Goal: Task Accomplishment & Management: Use online tool/utility

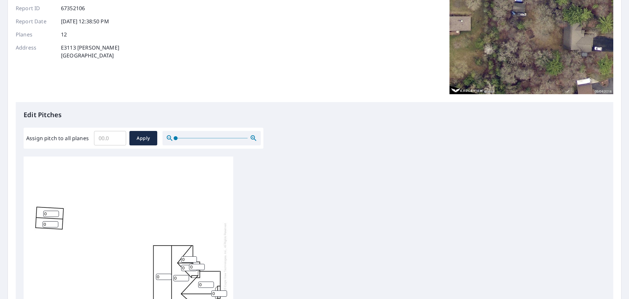
scroll to position [131, 0]
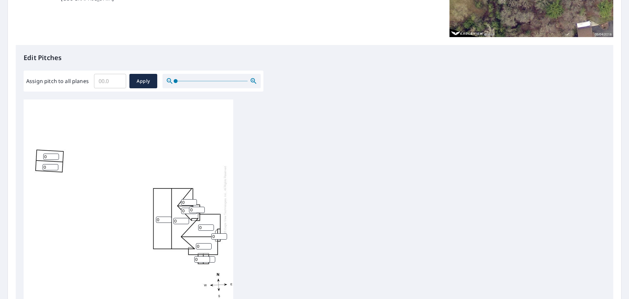
click at [50, 157] on input "0" at bounding box center [51, 156] width 16 height 6
click at [56, 155] on input "1" at bounding box center [51, 156] width 16 height 6
click at [56, 155] on input "2" at bounding box center [51, 156] width 16 height 6
click at [56, 155] on input "3" at bounding box center [51, 156] width 16 height 6
click at [56, 155] on input "4" at bounding box center [51, 156] width 16 height 6
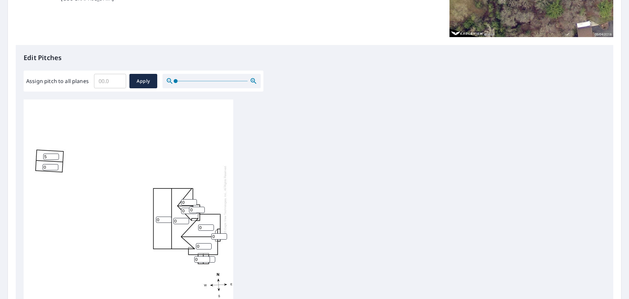
click at [56, 155] on input "5" at bounding box center [51, 156] width 16 height 6
type input "4"
click at [55, 158] on input "4" at bounding box center [51, 156] width 16 height 6
click at [51, 166] on input "0" at bounding box center [51, 167] width 16 height 6
click at [54, 166] on input "1" at bounding box center [51, 167] width 16 height 6
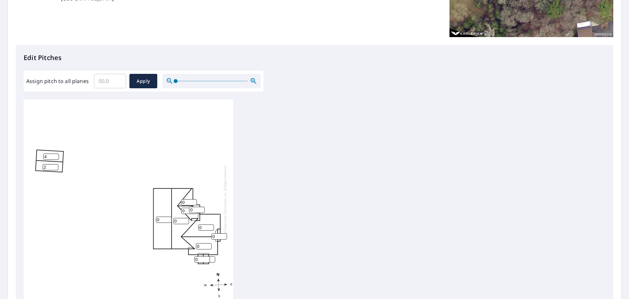
click at [54, 166] on input "2" at bounding box center [51, 167] width 16 height 6
click at [54, 166] on input "3" at bounding box center [51, 167] width 16 height 6
type input "4"
click at [54, 166] on input "4" at bounding box center [51, 167] width 16 height 6
click at [168, 217] on input "1" at bounding box center [164, 219] width 16 height 6
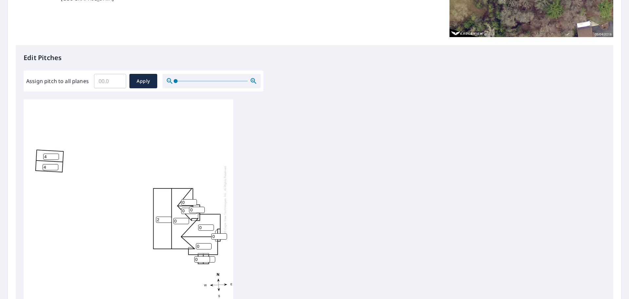
click at [168, 217] on input "2" at bounding box center [164, 219] width 16 height 6
click at [168, 217] on input "3" at bounding box center [164, 219] width 16 height 6
click at [168, 217] on input "4" at bounding box center [164, 219] width 16 height 6
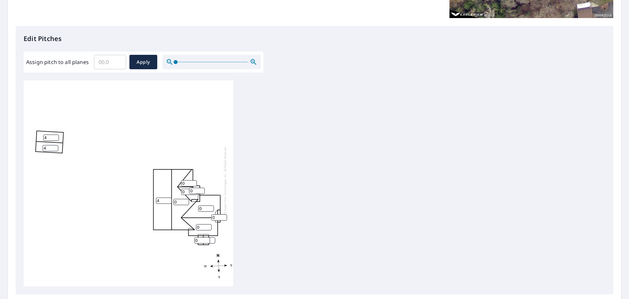
scroll to position [164, 0]
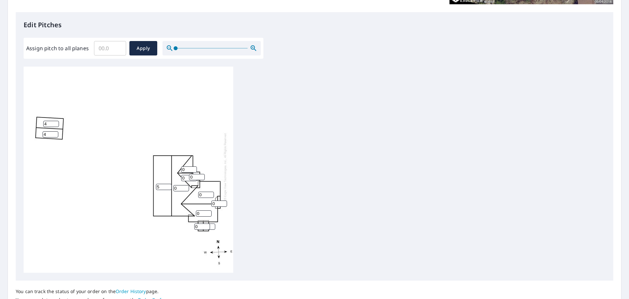
click at [166, 185] on input "5" at bounding box center [164, 187] width 16 height 6
click at [166, 185] on input "6" at bounding box center [164, 187] width 16 height 6
click at [166, 185] on input "7" at bounding box center [164, 187] width 16 height 6
click at [166, 185] on input "8" at bounding box center [164, 187] width 16 height 6
click at [166, 185] on input "9" at bounding box center [164, 187] width 16 height 6
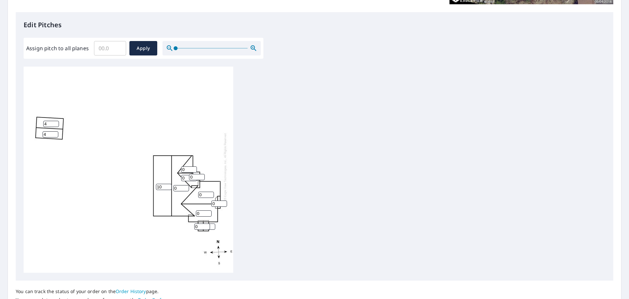
type input "10"
click at [166, 185] on input "10" at bounding box center [164, 187] width 16 height 6
click at [177, 189] on input "0" at bounding box center [181, 188] width 16 height 6
click at [185, 186] on input "1" at bounding box center [181, 188] width 16 height 6
click at [185, 186] on input "2" at bounding box center [181, 188] width 16 height 6
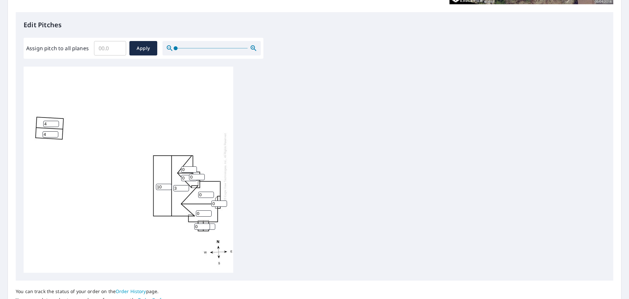
click at [185, 186] on input "3" at bounding box center [181, 188] width 16 height 6
click at [185, 186] on input "4" at bounding box center [181, 188] width 16 height 6
click at [185, 186] on input "5" at bounding box center [181, 188] width 16 height 6
click at [185, 186] on input "6" at bounding box center [181, 188] width 16 height 6
click at [185, 186] on input "7" at bounding box center [181, 188] width 16 height 6
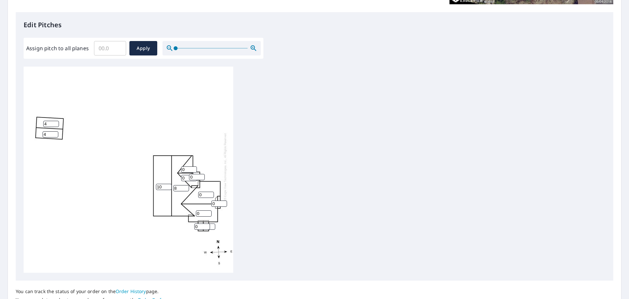
click at [185, 186] on input "8" at bounding box center [181, 188] width 16 height 6
click at [185, 186] on input "9" at bounding box center [181, 188] width 16 height 6
type input "10"
click at [185, 186] on input "10" at bounding box center [181, 188] width 16 height 6
click at [210, 193] on input "1" at bounding box center [206, 194] width 16 height 6
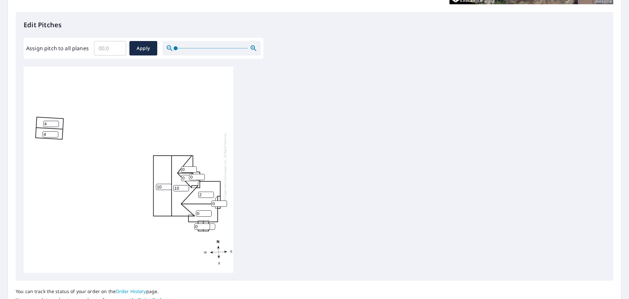
click at [210, 193] on input "2" at bounding box center [206, 194] width 16 height 6
click at [210, 193] on input "3" at bounding box center [206, 194] width 16 height 6
click at [210, 193] on input "4" at bounding box center [206, 194] width 16 height 6
click at [210, 193] on input "5" at bounding box center [206, 194] width 16 height 6
click at [210, 193] on input "6" at bounding box center [206, 194] width 16 height 6
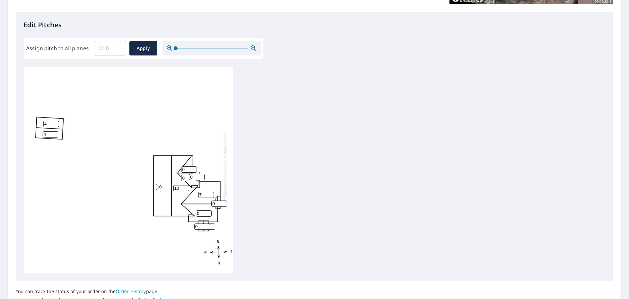
click at [210, 193] on input "7" at bounding box center [206, 194] width 16 height 6
click at [210, 193] on input "8" at bounding box center [206, 194] width 16 height 6
click at [210, 193] on input "9" at bounding box center [206, 194] width 16 height 6
type input "10"
click at [210, 193] on input "10" at bounding box center [206, 194] width 16 height 6
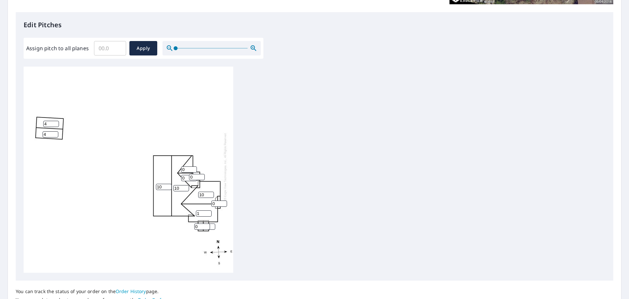
click at [209, 211] on input "1" at bounding box center [204, 213] width 16 height 6
click at [209, 211] on input "2" at bounding box center [204, 213] width 16 height 6
click at [209, 211] on input "3" at bounding box center [204, 213] width 16 height 6
click at [209, 211] on input "4" at bounding box center [204, 213] width 16 height 6
click at [209, 211] on input "5" at bounding box center [204, 213] width 16 height 6
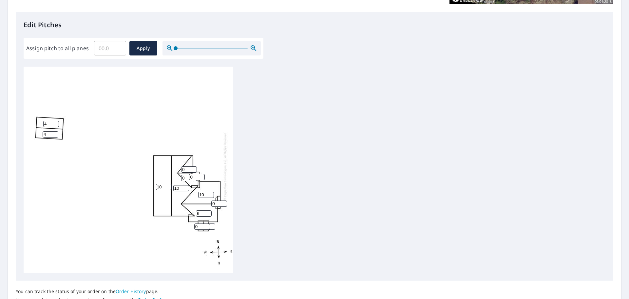
click at [209, 211] on input "6" at bounding box center [204, 213] width 16 height 6
click at [209, 211] on input "7" at bounding box center [204, 213] width 16 height 6
click at [209, 211] on input "8" at bounding box center [204, 213] width 16 height 6
click at [209, 211] on input "9" at bounding box center [204, 213] width 16 height 6
type input "10"
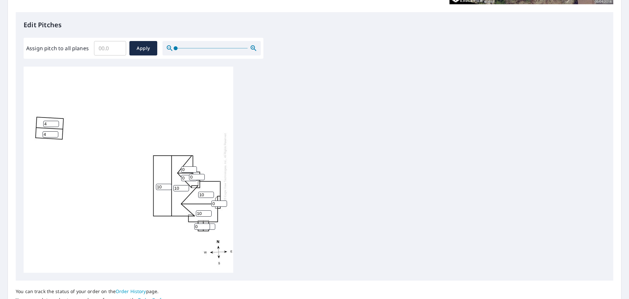
click at [209, 211] on input "10" at bounding box center [204, 213] width 16 height 6
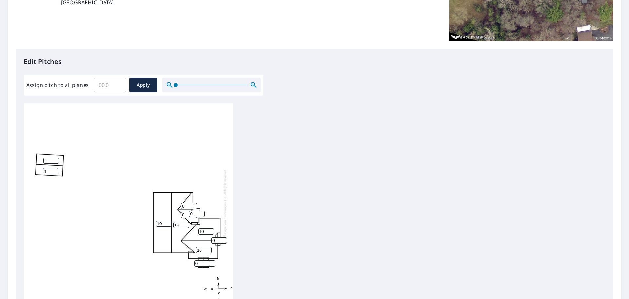
scroll to position [131, 0]
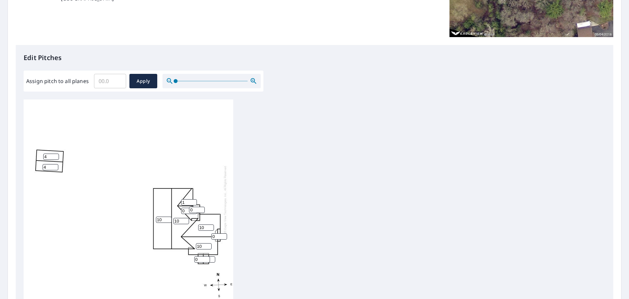
click at [194, 201] on input "1" at bounding box center [189, 202] width 16 height 6
click at [194, 201] on input "2" at bounding box center [189, 202] width 16 height 6
click at [194, 201] on input "3" at bounding box center [189, 202] width 16 height 6
click at [194, 201] on input "4" at bounding box center [189, 202] width 16 height 6
click at [194, 201] on input "5" at bounding box center [189, 202] width 16 height 6
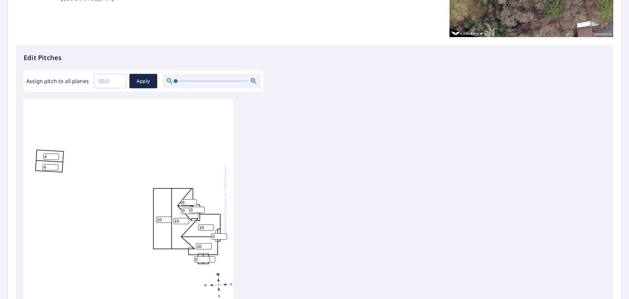
click at [194, 201] on input "6" at bounding box center [189, 202] width 16 height 6
click at [194, 201] on input "7" at bounding box center [189, 202] width 16 height 6
click at [194, 201] on input "8" at bounding box center [189, 202] width 16 height 6
click at [194, 201] on input "9" at bounding box center [189, 202] width 16 height 6
type input "10"
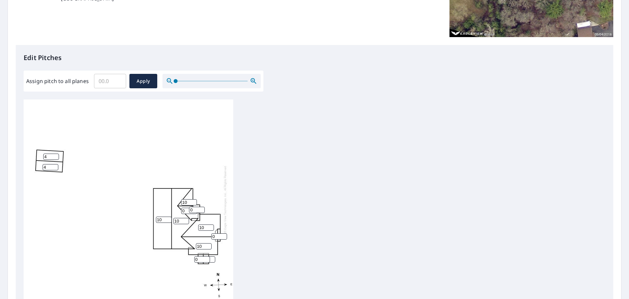
click at [194, 201] on input "10" at bounding box center [189, 202] width 16 height 6
click at [185, 211] on input "0" at bounding box center [189, 210] width 16 height 6
drag, startPoint x: 185, startPoint y: 210, endPoint x: 178, endPoint y: 208, distance: 7.3
click at [178, 208] on div "10 10 10 10 4 4 0 10 0 0 0 0" at bounding box center [129, 202] width 210 height 206
type input "10"
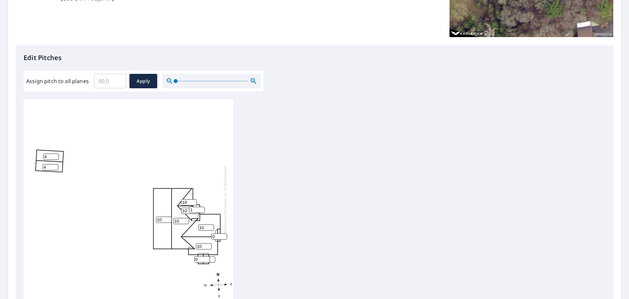
click at [202, 208] on input "1" at bounding box center [197, 209] width 16 height 6
click at [202, 208] on input "2" at bounding box center [197, 209] width 16 height 6
click at [202, 208] on input "3" at bounding box center [197, 209] width 16 height 6
click at [202, 208] on input "4" at bounding box center [197, 209] width 16 height 6
click at [202, 208] on input "5" at bounding box center [197, 209] width 16 height 6
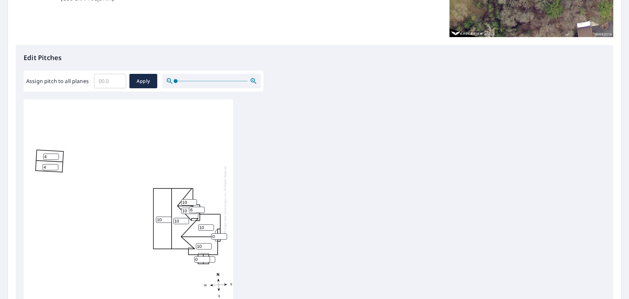
click at [202, 208] on input "6" at bounding box center [197, 209] width 16 height 6
click at [202, 208] on input "7" at bounding box center [197, 209] width 16 height 6
type input "8"
click at [202, 208] on input "8" at bounding box center [197, 209] width 16 height 6
click at [224, 235] on input "1" at bounding box center [219, 236] width 16 height 6
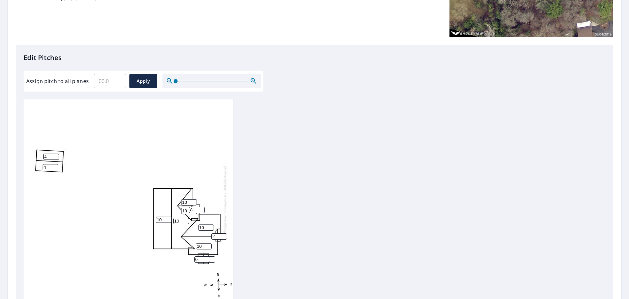
click at [224, 235] on input "2" at bounding box center [219, 236] width 16 height 6
click at [224, 235] on input "3" at bounding box center [219, 236] width 16 height 6
click at [224, 235] on input "4" at bounding box center [219, 236] width 16 height 6
click at [224, 235] on input "5" at bounding box center [219, 236] width 16 height 6
type input "6"
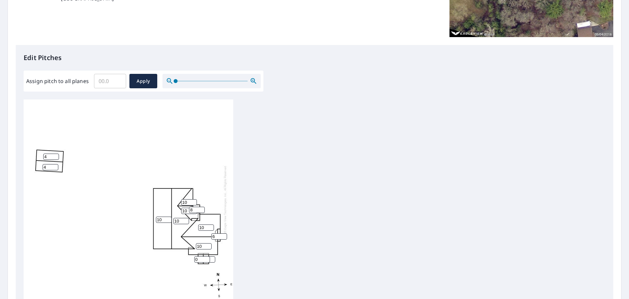
click at [224, 235] on input "6" at bounding box center [219, 236] width 16 height 6
click at [206, 257] on input "1" at bounding box center [202, 259] width 16 height 6
type input "2"
click at [206, 257] on input "2" at bounding box center [202, 259] width 16 height 6
click at [135, 256] on div "10 10 10 10 4 4 10 10 8 6 0 2" at bounding box center [129, 202] width 210 height 206
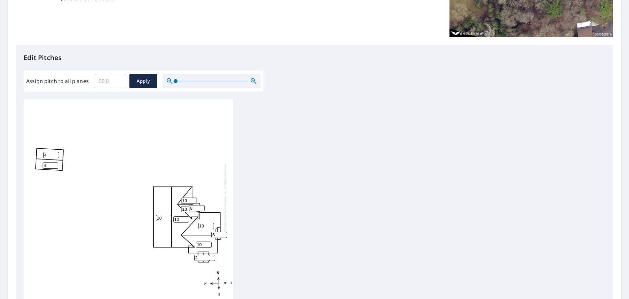
scroll to position [7, 0]
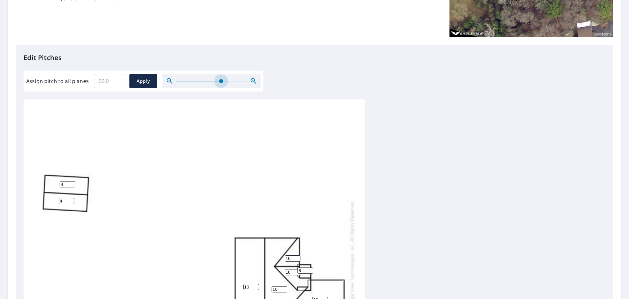
drag, startPoint x: 175, startPoint y: 80, endPoint x: 221, endPoint y: 72, distance: 46.2
click at [221, 72] on div "Assign pitch to all planes ​ Apply" at bounding box center [144, 80] width 240 height 21
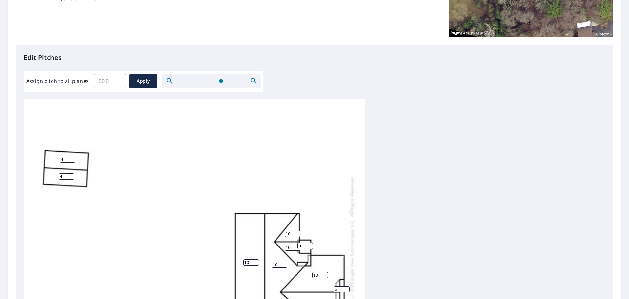
scroll to position [136, 0]
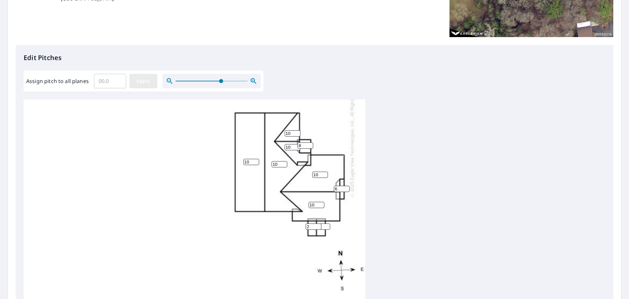
click at [146, 80] on span "Apply" at bounding box center [143, 81] width 17 height 8
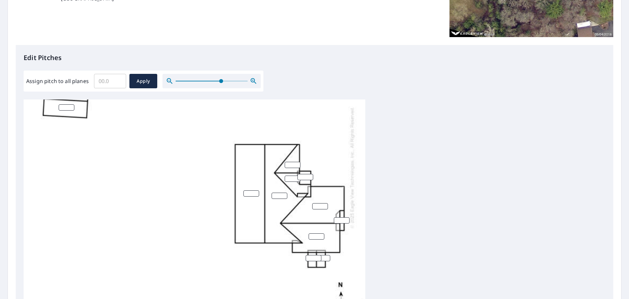
scroll to position [71, 0]
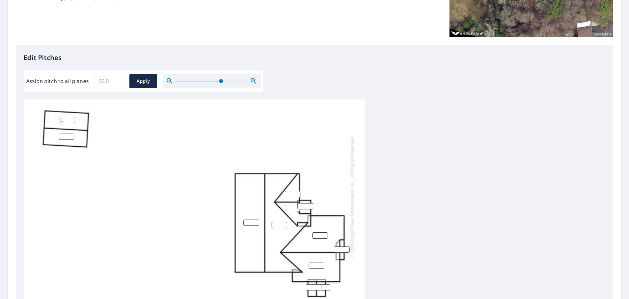
click at [71, 118] on input "1" at bounding box center [68, 120] width 16 height 6
click at [71, 118] on input "2" at bounding box center [68, 120] width 16 height 6
click at [71, 118] on input "3" at bounding box center [68, 120] width 16 height 6
click at [71, 118] on input "4" at bounding box center [68, 120] width 16 height 6
click at [71, 118] on input "5" at bounding box center [68, 120] width 16 height 6
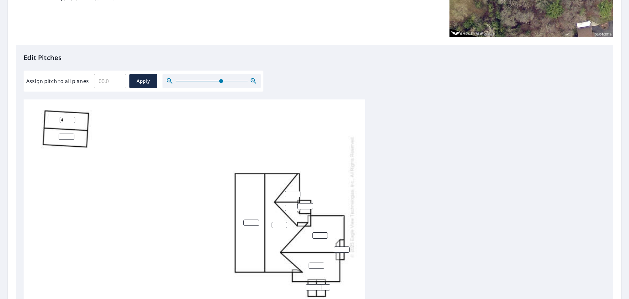
type input "4"
click at [72, 121] on input "4" at bounding box center [68, 120] width 16 height 6
click at [71, 134] on input "1" at bounding box center [67, 136] width 16 height 6
click at [71, 134] on input "2" at bounding box center [67, 136] width 16 height 6
click at [71, 134] on input "3" at bounding box center [67, 136] width 16 height 6
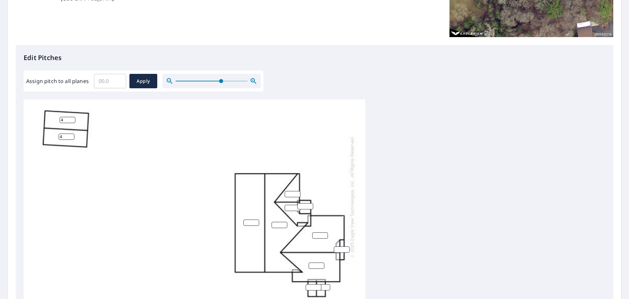
click at [71, 134] on input "4" at bounding box center [67, 136] width 16 height 6
click at [71, 134] on input "5" at bounding box center [67, 136] width 16 height 6
type input "4"
click at [70, 137] on input "4" at bounding box center [67, 136] width 16 height 6
drag, startPoint x: 141, startPoint y: 200, endPoint x: 156, endPoint y: 149, distance: 52.8
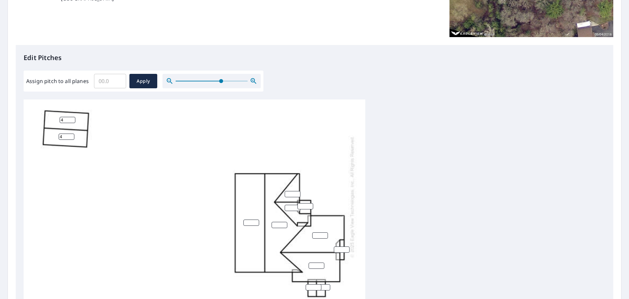
click at [156, 149] on div "4 4" at bounding box center [195, 197] width 342 height 336
click at [256, 221] on input "1" at bounding box center [252, 222] width 16 height 6
click at [256, 221] on input "2" at bounding box center [252, 222] width 16 height 6
click at [256, 221] on input "3" at bounding box center [252, 222] width 16 height 6
click at [256, 221] on input "4" at bounding box center [252, 222] width 16 height 6
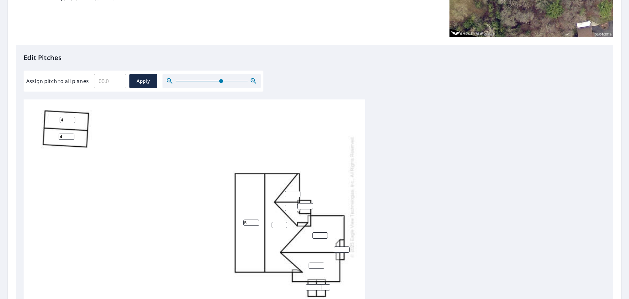
click at [256, 221] on input "5" at bounding box center [252, 222] width 16 height 6
click at [256, 221] on input "6" at bounding box center [252, 222] width 16 height 6
click at [256, 221] on input "7" at bounding box center [252, 222] width 16 height 6
click at [256, 221] on input "8" at bounding box center [252, 222] width 16 height 6
click at [256, 221] on input "9" at bounding box center [252, 222] width 16 height 6
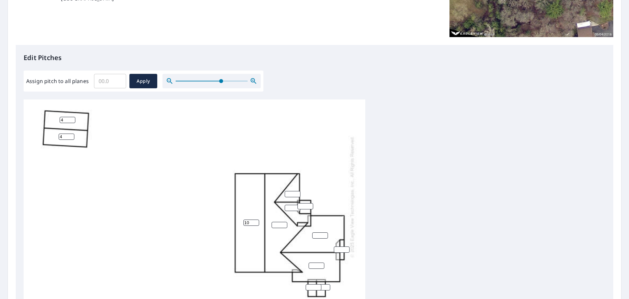
type input "10"
click at [256, 221] on input "10" at bounding box center [252, 222] width 16 height 6
click at [284, 224] on input "1" at bounding box center [280, 225] width 16 height 6
click at [284, 224] on input "2" at bounding box center [280, 225] width 16 height 6
click at [284, 224] on input "3" at bounding box center [280, 225] width 16 height 6
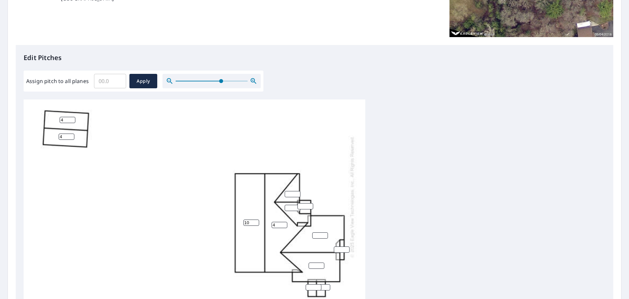
click at [284, 224] on input "4" at bounding box center [280, 225] width 16 height 6
click at [284, 224] on input "5" at bounding box center [280, 225] width 16 height 6
click at [284, 224] on input "6" at bounding box center [280, 225] width 16 height 6
click at [284, 224] on input "7" at bounding box center [280, 225] width 16 height 6
click at [284, 224] on input "8" at bounding box center [280, 225] width 16 height 6
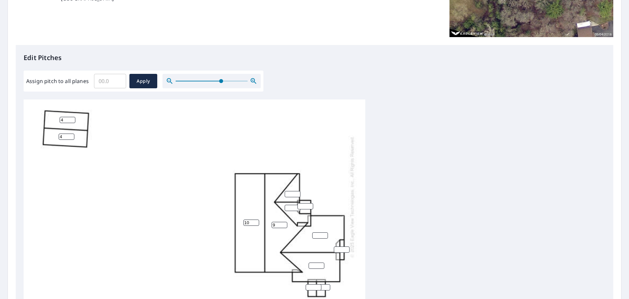
click at [284, 224] on input "9" at bounding box center [280, 225] width 16 height 6
type input "10"
click at [284, 224] on input "10" at bounding box center [280, 225] width 16 height 6
click at [298, 192] on input "1" at bounding box center [293, 194] width 16 height 6
click at [298, 192] on input "2" at bounding box center [293, 194] width 16 height 6
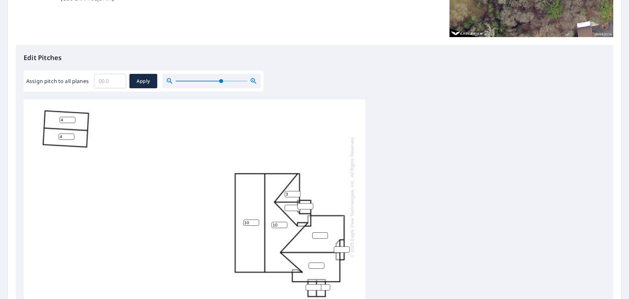
click at [298, 192] on input "3" at bounding box center [293, 194] width 16 height 6
click at [298, 192] on input "4" at bounding box center [293, 194] width 16 height 6
click at [298, 192] on input "5" at bounding box center [293, 194] width 16 height 6
click at [298, 192] on input "6" at bounding box center [293, 194] width 16 height 6
click at [298, 192] on input "7" at bounding box center [293, 194] width 16 height 6
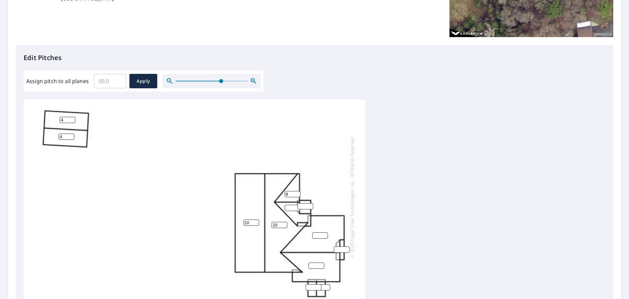
click at [298, 192] on input "8" at bounding box center [293, 194] width 16 height 6
click at [298, 192] on input "9" at bounding box center [293, 194] width 16 height 6
type input "10"
click at [298, 192] on input "10" at bounding box center [293, 194] width 16 height 6
click at [293, 208] on input "number" at bounding box center [293, 208] width 16 height 6
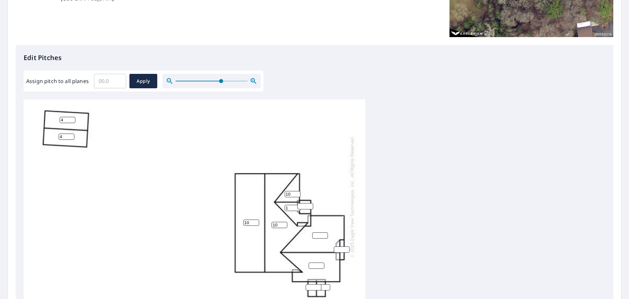
click at [296, 206] on input "1" at bounding box center [293, 208] width 16 height 6
click at [296, 206] on input "2" at bounding box center [293, 208] width 16 height 6
click at [296, 206] on input "3" at bounding box center [293, 208] width 16 height 6
click at [296, 206] on input "4" at bounding box center [293, 208] width 16 height 6
click at [296, 206] on input "5" at bounding box center [293, 208] width 16 height 6
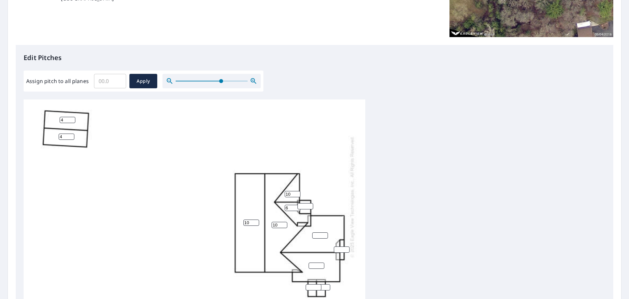
click at [296, 206] on input "6" at bounding box center [293, 208] width 16 height 6
click at [296, 206] on input "7" at bounding box center [293, 208] width 16 height 6
click at [296, 206] on input "8" at bounding box center [293, 208] width 16 height 6
click at [296, 206] on input "9" at bounding box center [293, 208] width 16 height 6
type input "10"
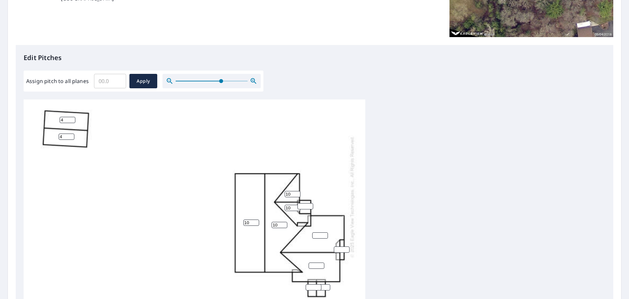
click at [296, 206] on input "10" at bounding box center [293, 208] width 16 height 6
click at [310, 205] on input "1" at bounding box center [306, 206] width 16 height 6
click at [310, 205] on input "2" at bounding box center [306, 206] width 16 height 6
click at [310, 205] on input "3" at bounding box center [306, 206] width 16 height 6
click at [310, 205] on input "4" at bounding box center [306, 206] width 16 height 6
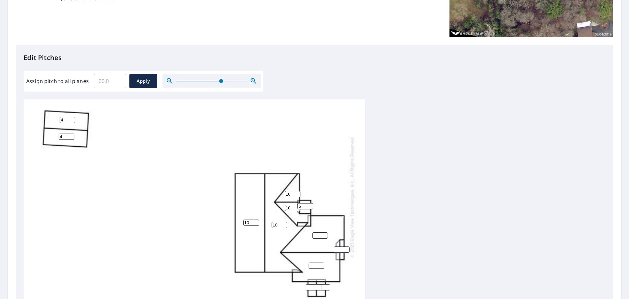
click at [310, 205] on input "5" at bounding box center [306, 206] width 16 height 6
type input "6"
click at [310, 205] on input "6" at bounding box center [306, 206] width 16 height 6
click at [324, 233] on input "1" at bounding box center [320, 235] width 16 height 6
click at [324, 233] on input "2" at bounding box center [320, 235] width 16 height 6
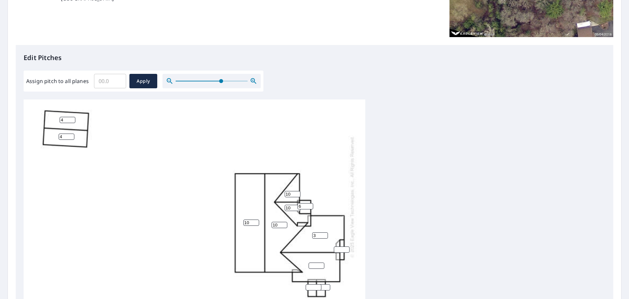
click at [324, 233] on input "3" at bounding box center [320, 235] width 16 height 6
click at [324, 233] on input "4" at bounding box center [320, 235] width 16 height 6
click at [324, 233] on input "5" at bounding box center [320, 235] width 16 height 6
click at [324, 233] on input "6" at bounding box center [320, 235] width 16 height 6
click at [324, 233] on input "7" at bounding box center [320, 235] width 16 height 6
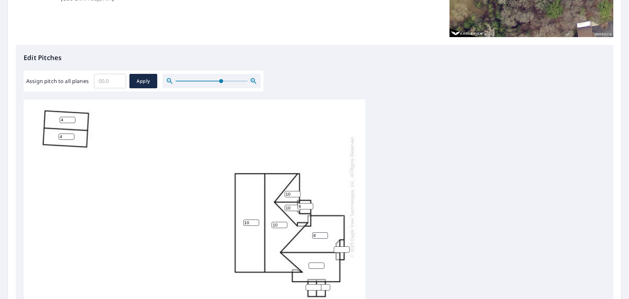
click at [324, 233] on input "8" at bounding box center [320, 235] width 16 height 6
click at [324, 233] on input "9" at bounding box center [320, 235] width 16 height 6
type input "10"
click at [324, 233] on input "10" at bounding box center [320, 235] width 16 height 6
click at [323, 267] on input "0" at bounding box center [317, 265] width 16 height 6
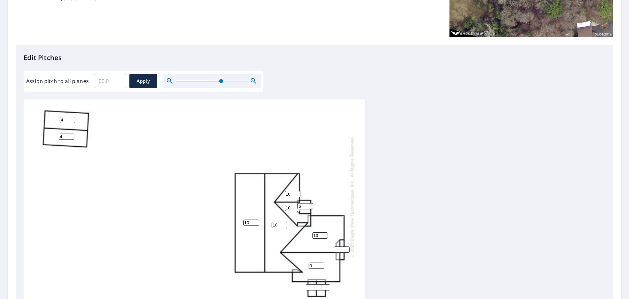
click at [322, 263] on input "0" at bounding box center [317, 265] width 16 height 6
click at [320, 264] on input "1" at bounding box center [317, 265] width 16 height 6
click at [320, 264] on input "2" at bounding box center [317, 265] width 16 height 6
click at [320, 264] on input "3" at bounding box center [317, 265] width 16 height 6
click at [320, 264] on input "4" at bounding box center [317, 265] width 16 height 6
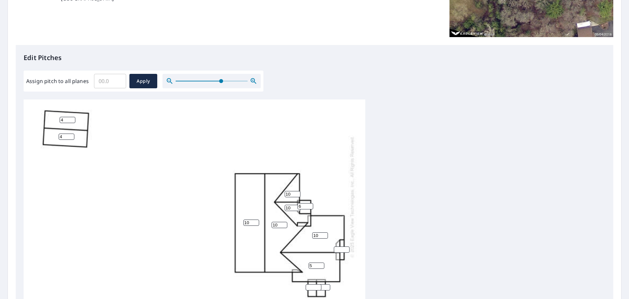
click at [320, 264] on input "5" at bounding box center [317, 265] width 16 height 6
click at [320, 264] on input "6" at bounding box center [317, 265] width 16 height 6
click at [320, 264] on input "7" at bounding box center [317, 265] width 16 height 6
click at [320, 264] on input "8" at bounding box center [317, 265] width 16 height 6
click at [320, 264] on input "9" at bounding box center [317, 265] width 16 height 6
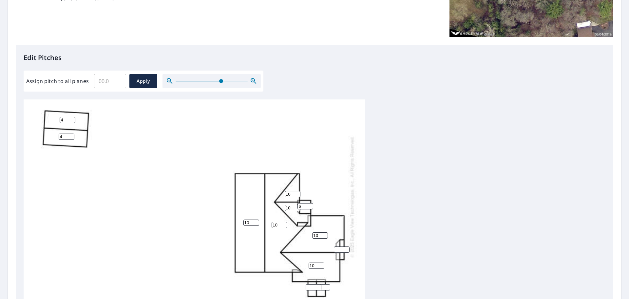
click at [320, 264] on input "10" at bounding box center [317, 265] width 16 height 6
click at [320, 264] on input "11" at bounding box center [317, 265] width 16 height 6
type input "10"
click at [321, 266] on input "10" at bounding box center [317, 265] width 16 height 6
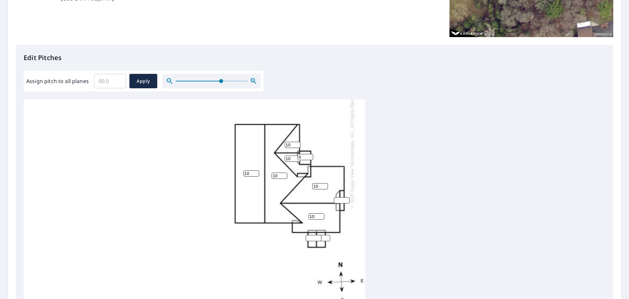
scroll to position [136, 0]
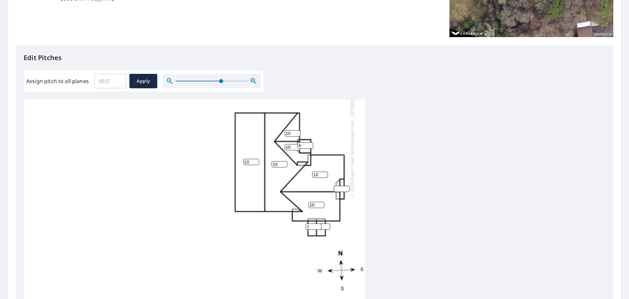
click at [318, 223] on input "1" at bounding box center [314, 226] width 16 height 6
click at [318, 223] on input "2" at bounding box center [314, 226] width 16 height 6
click at [318, 223] on input "3" at bounding box center [314, 226] width 16 height 6
type input "2"
click at [319, 223] on input "2" at bounding box center [314, 226] width 16 height 6
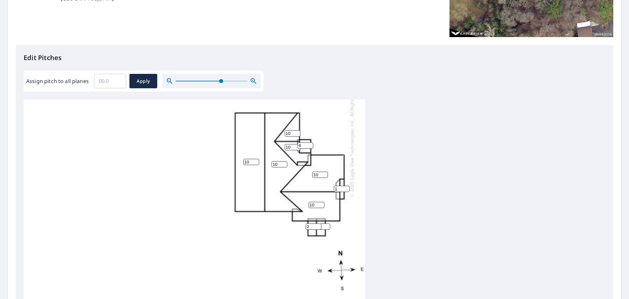
click at [347, 186] on input "1" at bounding box center [342, 189] width 16 height 6
click at [347, 186] on input "2" at bounding box center [342, 189] width 16 height 6
click at [347, 186] on input "3" at bounding box center [342, 189] width 16 height 6
type input "4"
click at [347, 186] on input "4" at bounding box center [342, 189] width 16 height 6
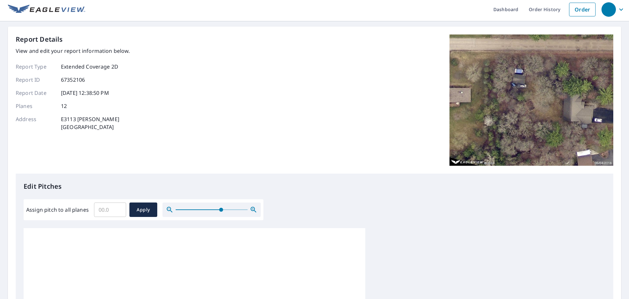
scroll to position [0, 0]
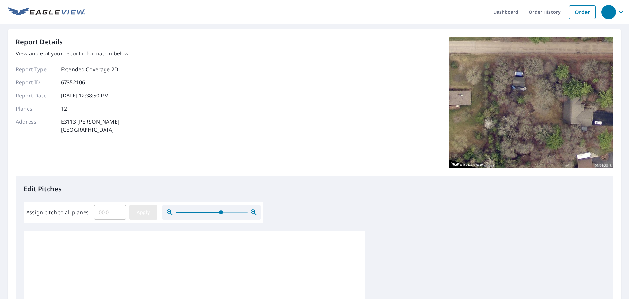
click at [143, 210] on span "Apply" at bounding box center [143, 212] width 17 height 8
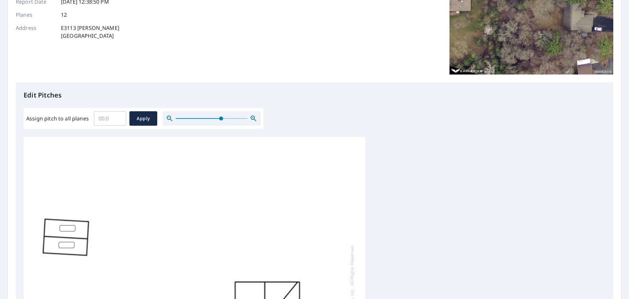
scroll to position [220, 0]
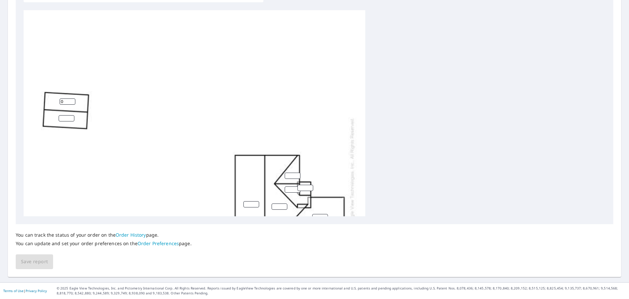
click at [71, 102] on input "0" at bounding box center [68, 101] width 16 height 6
click at [71, 100] on input "1" at bounding box center [68, 101] width 16 height 6
click at [71, 100] on input "2" at bounding box center [68, 101] width 16 height 6
click at [71, 100] on input "3" at bounding box center [68, 101] width 16 height 6
type input "4"
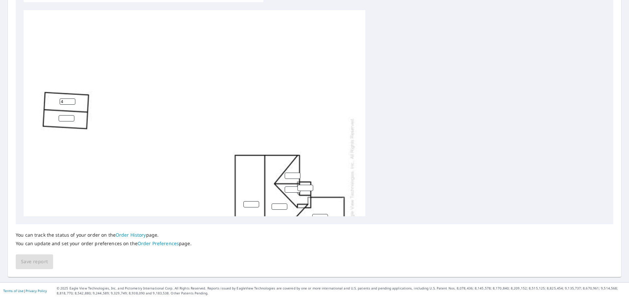
click at [71, 100] on input "4" at bounding box center [68, 101] width 16 height 6
click at [68, 116] on input "number" at bounding box center [67, 118] width 16 height 6
click at [70, 116] on input "1" at bounding box center [67, 118] width 16 height 6
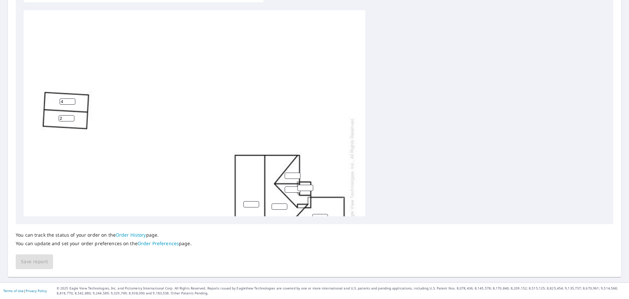
click at [70, 116] on input "2" at bounding box center [67, 118] width 16 height 6
click at [70, 116] on input "3" at bounding box center [67, 118] width 16 height 6
click at [70, 116] on input "4" at bounding box center [67, 118] width 16 height 6
click at [70, 116] on input "5" at bounding box center [67, 118] width 16 height 6
type input "4"
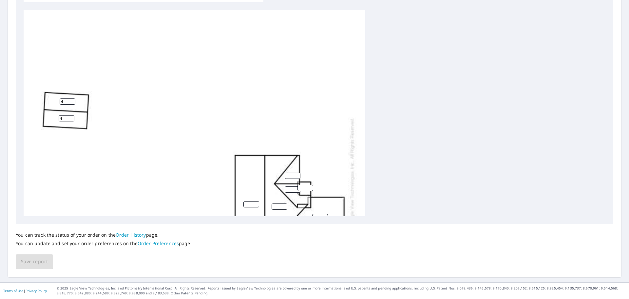
click at [70, 119] on input "4" at bounding box center [67, 118] width 16 height 6
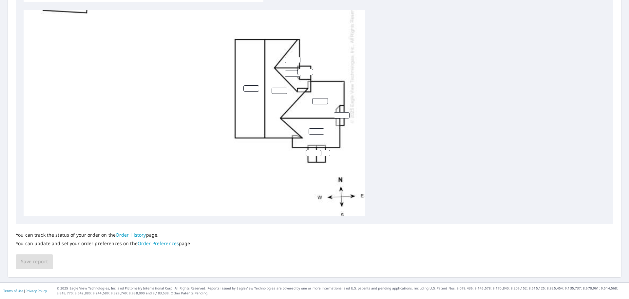
scroll to position [131, 0]
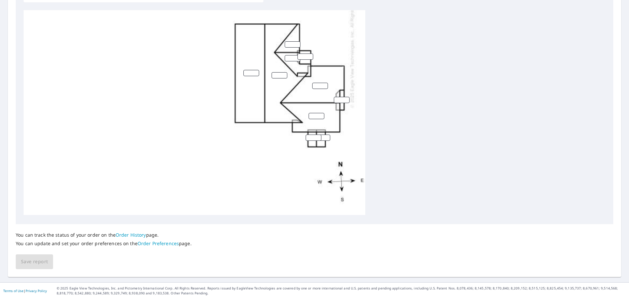
click at [250, 72] on input "number" at bounding box center [252, 73] width 16 height 6
type input "10"
click at [277, 74] on input "number" at bounding box center [280, 75] width 16 height 6
type input "10"
click at [292, 42] on input "number" at bounding box center [293, 44] width 16 height 6
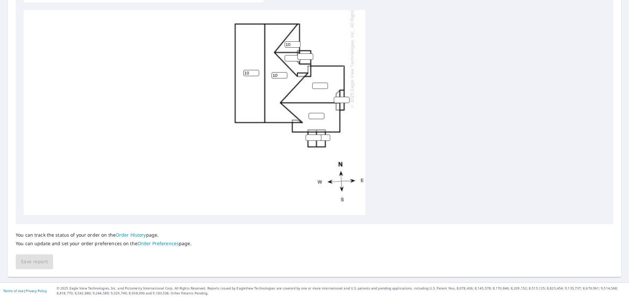
type input "10"
click at [292, 60] on input "number" at bounding box center [293, 58] width 16 height 6
type input "10"
click at [317, 84] on input "number" at bounding box center [320, 86] width 16 height 6
type input "10"
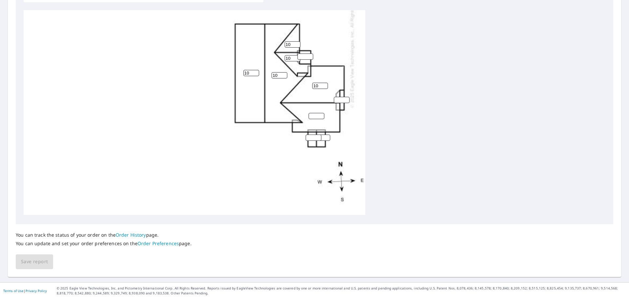
click at [316, 116] on input "number" at bounding box center [317, 116] width 16 height 6
type input "10"
click at [312, 138] on input "number" at bounding box center [314, 137] width 16 height 6
type input "02"
click at [302, 56] on input "number" at bounding box center [306, 56] width 16 height 6
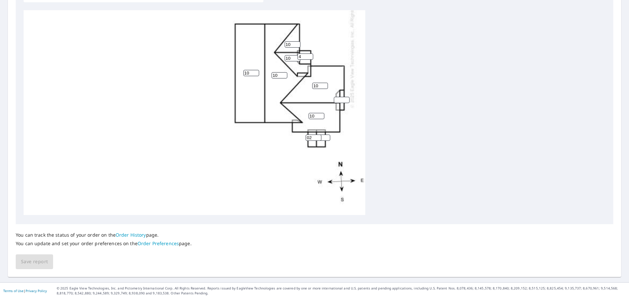
type input "4"
click at [336, 97] on input "number" at bounding box center [342, 100] width 16 height 6
type input "4"
drag, startPoint x: 304, startPoint y: 56, endPoint x: 296, endPoint y: 56, distance: 8.2
click at [296, 56] on div "10 10 10 10 4 4 10 10 4 4 02" at bounding box center [195, 47] width 342 height 336
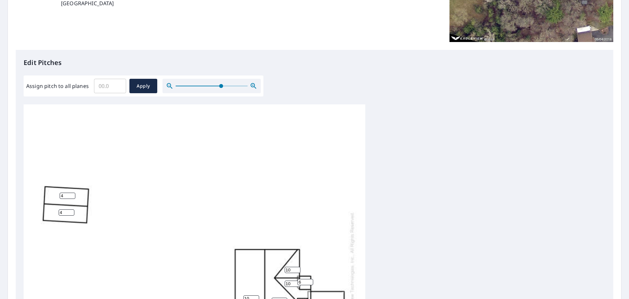
scroll to position [0, 0]
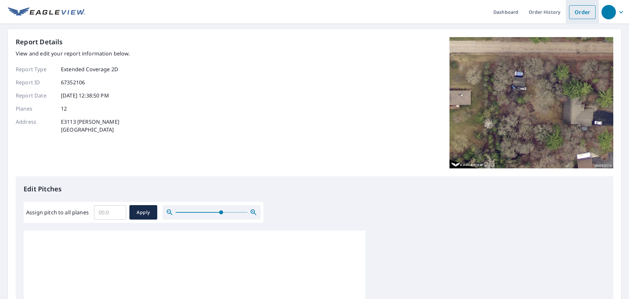
type input "6"
click at [575, 18] on link "Order" at bounding box center [582, 12] width 27 height 14
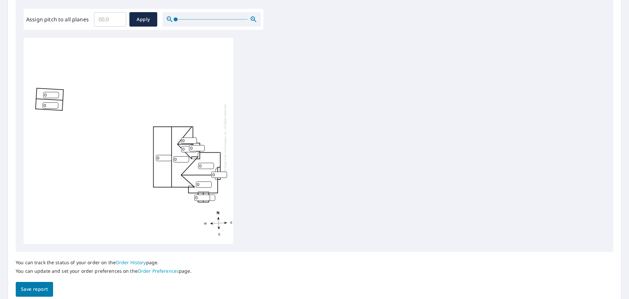
scroll to position [197, 0]
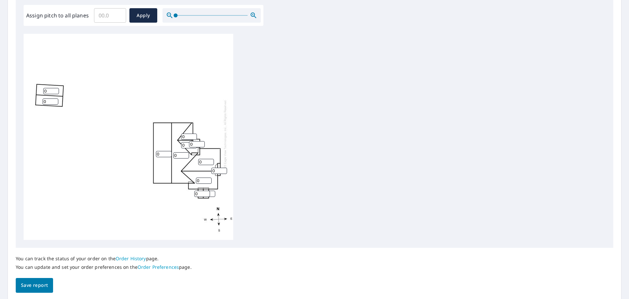
click at [108, 14] on input "Assign pitch to all planes" at bounding box center [110, 15] width 32 height 18
drag, startPoint x: 111, startPoint y: 14, endPoint x: 73, endPoint y: 13, distance: 37.7
click at [73, 13] on div "Assign pitch to all planes ​ Apply" at bounding box center [143, 15] width 235 height 14
type input "10"
click at [131, 12] on button "Apply" at bounding box center [143, 15] width 28 height 14
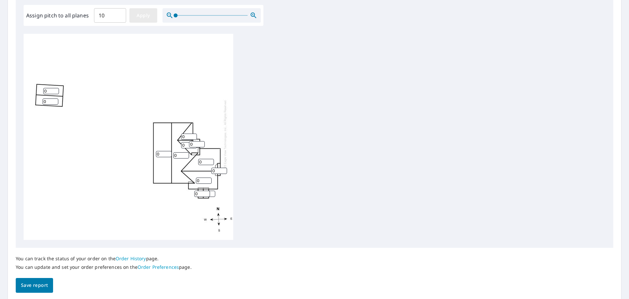
type input "10"
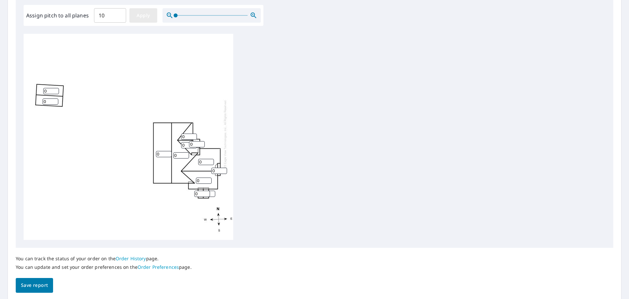
type input "10"
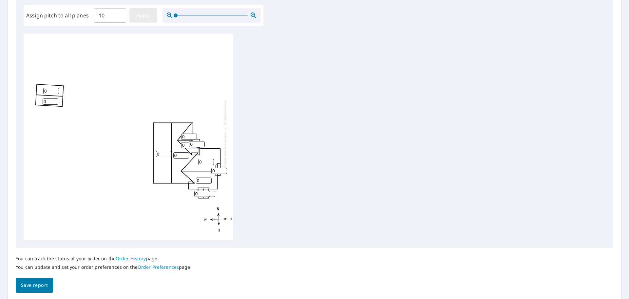
type input "10"
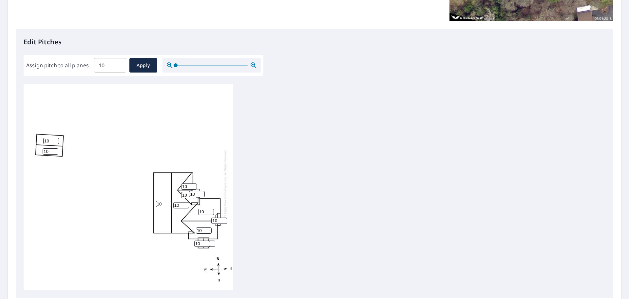
scroll to position [131, 0]
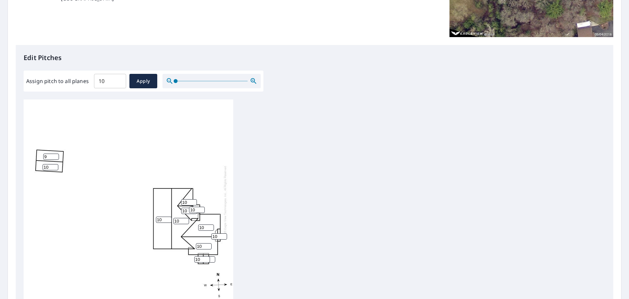
click at [55, 157] on input "9" at bounding box center [51, 156] width 16 height 6
click at [55, 157] on input "8" at bounding box center [51, 156] width 16 height 6
click at [55, 157] on input "7" at bounding box center [51, 156] width 16 height 6
click at [55, 157] on input "6" at bounding box center [51, 156] width 16 height 6
click at [55, 157] on input "5" at bounding box center [51, 156] width 16 height 6
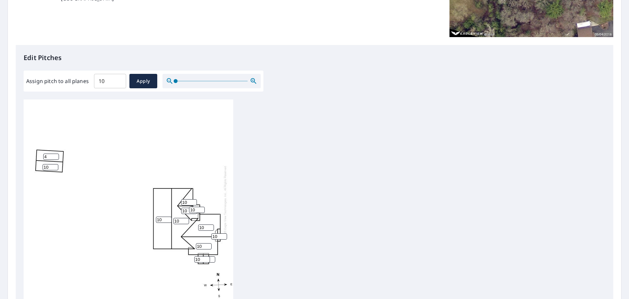
type input "4"
click at [55, 157] on input "4" at bounding box center [51, 156] width 16 height 6
click at [54, 167] on input "9" at bounding box center [51, 167] width 16 height 6
click at [54, 167] on input "8" at bounding box center [51, 167] width 16 height 6
click at [54, 167] on input "7" at bounding box center [51, 167] width 16 height 6
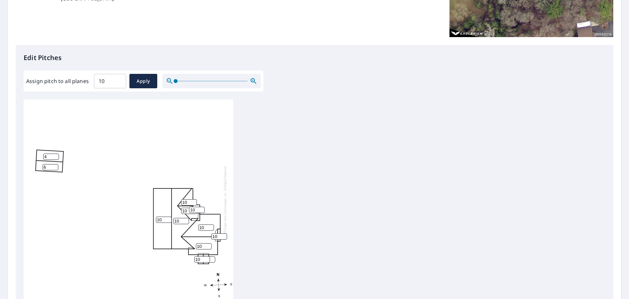
click at [54, 167] on input "6" at bounding box center [51, 167] width 16 height 6
click at [54, 167] on input "5" at bounding box center [51, 167] width 16 height 6
type input "4"
click at [54, 167] on input "4" at bounding box center [51, 167] width 16 height 6
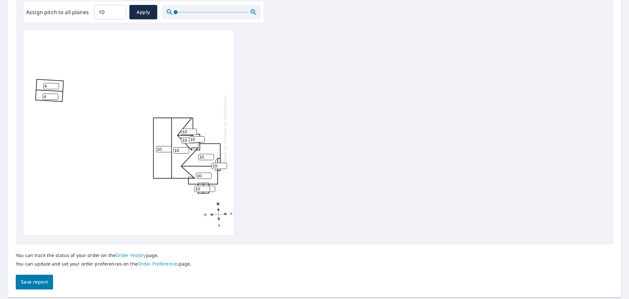
scroll to position [220, 0]
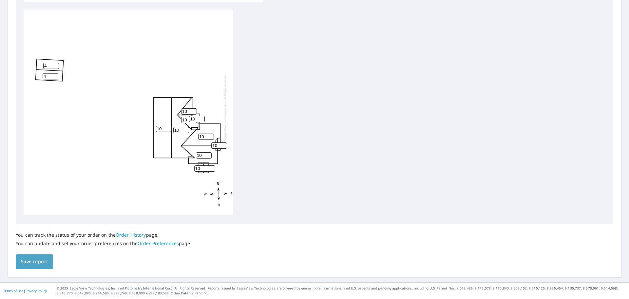
click at [24, 262] on span "Save report" at bounding box center [34, 261] width 27 height 8
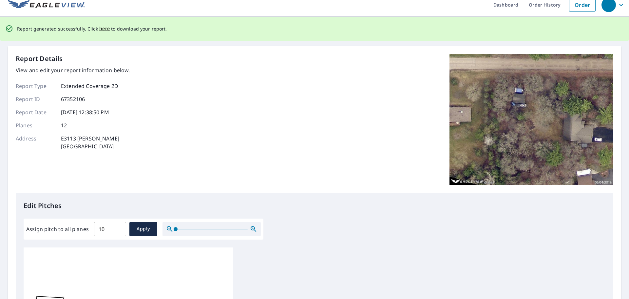
scroll to position [0, 0]
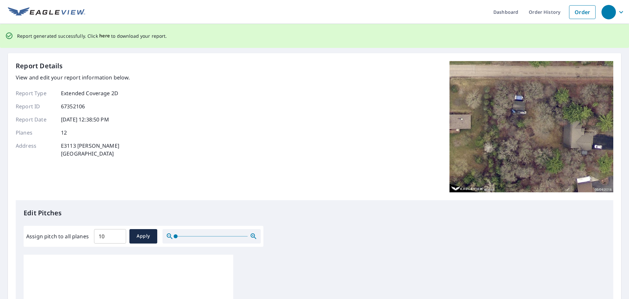
click at [104, 35] on span "here" at bounding box center [104, 36] width 11 height 8
